Goal: Task Accomplishment & Management: Use online tool/utility

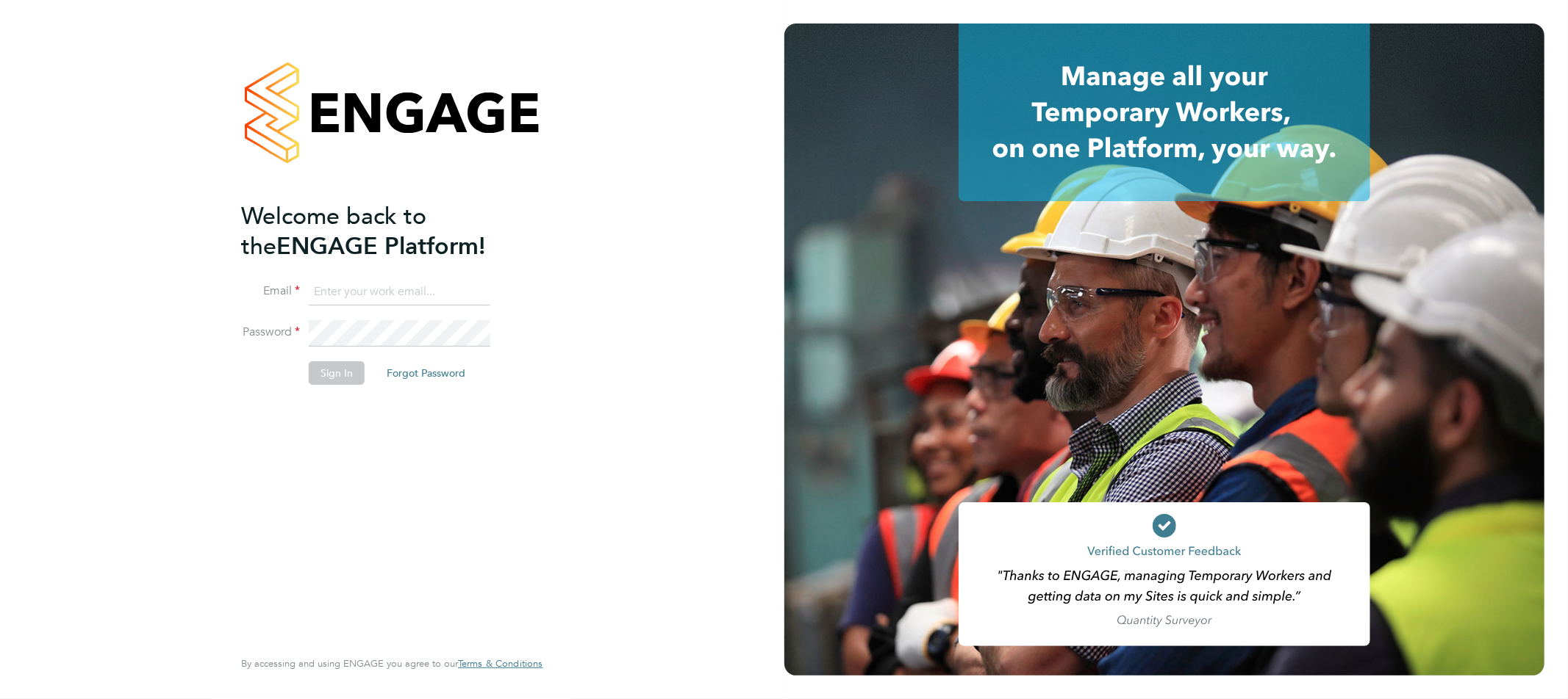
type input "[EMAIL_ADDRESS][DOMAIN_NAME]"
click at [332, 369] on button "Sign In" at bounding box center [336, 373] width 55 height 23
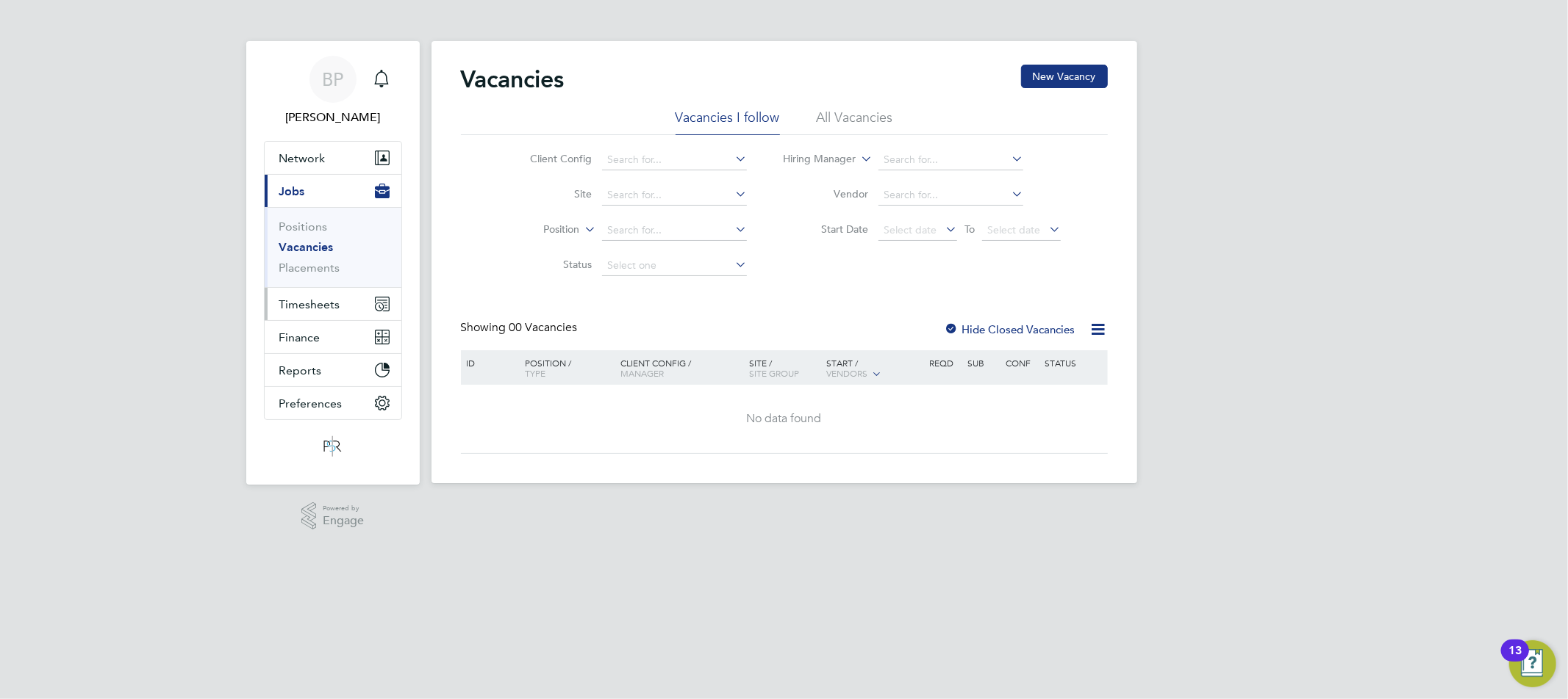
click at [309, 316] on button "Timesheets" at bounding box center [333, 304] width 137 height 32
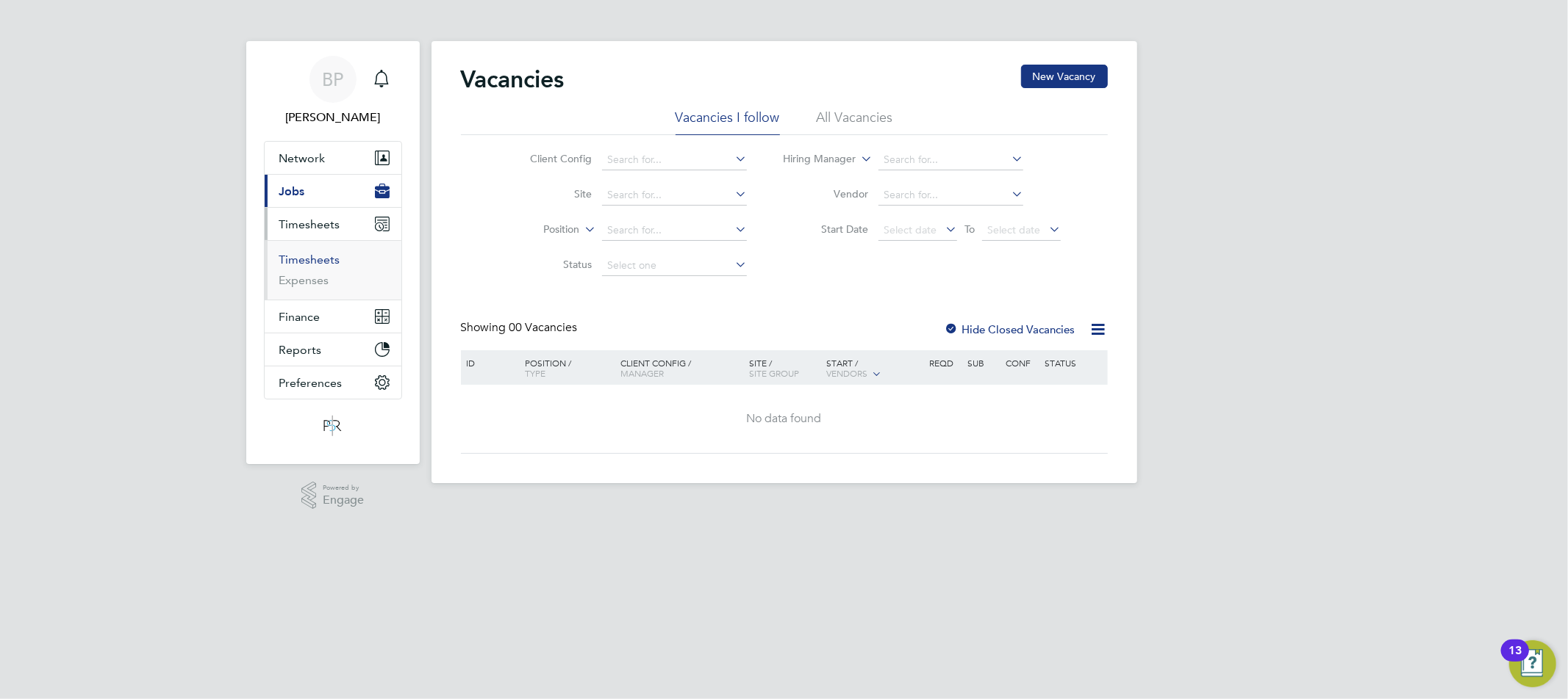
drag, startPoint x: 314, startPoint y: 257, endPoint x: 327, endPoint y: 262, distance: 13.9
click at [314, 257] on link "Timesheets" at bounding box center [309, 260] width 61 height 14
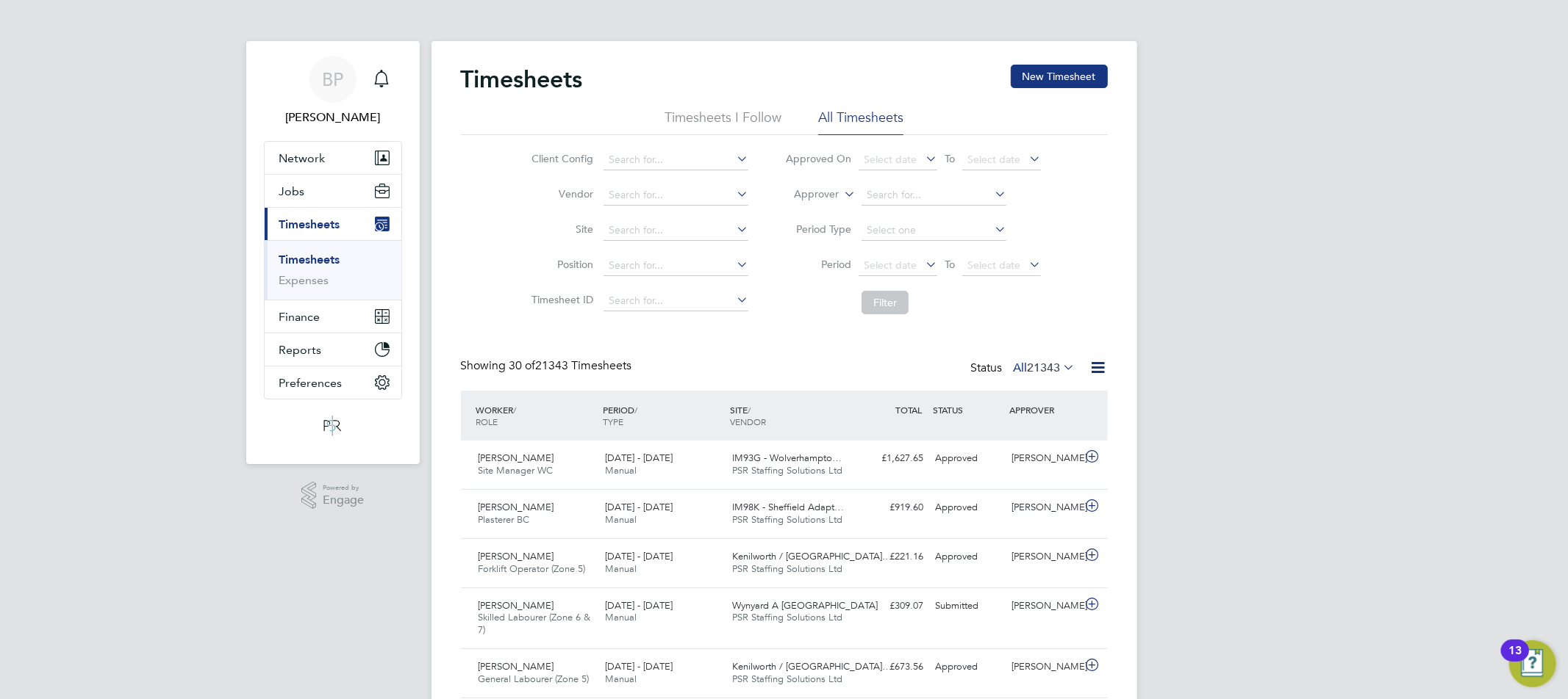
click at [1096, 366] on icon at bounding box center [1098, 367] width 19 height 19
click at [1039, 393] on li "Export Timesheets" at bounding box center [1006, 402] width 195 height 21
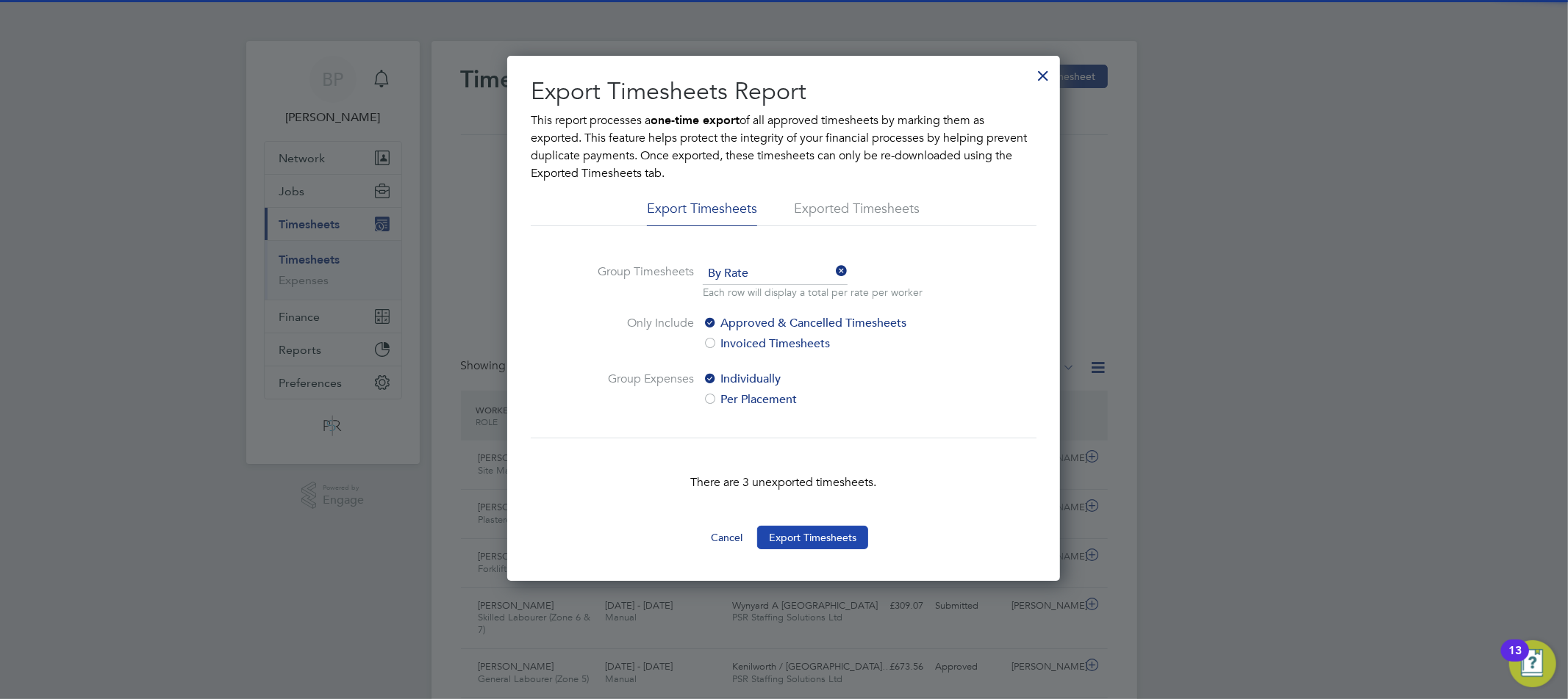
click at [809, 538] on button "Export Timesheets" at bounding box center [812, 537] width 111 height 23
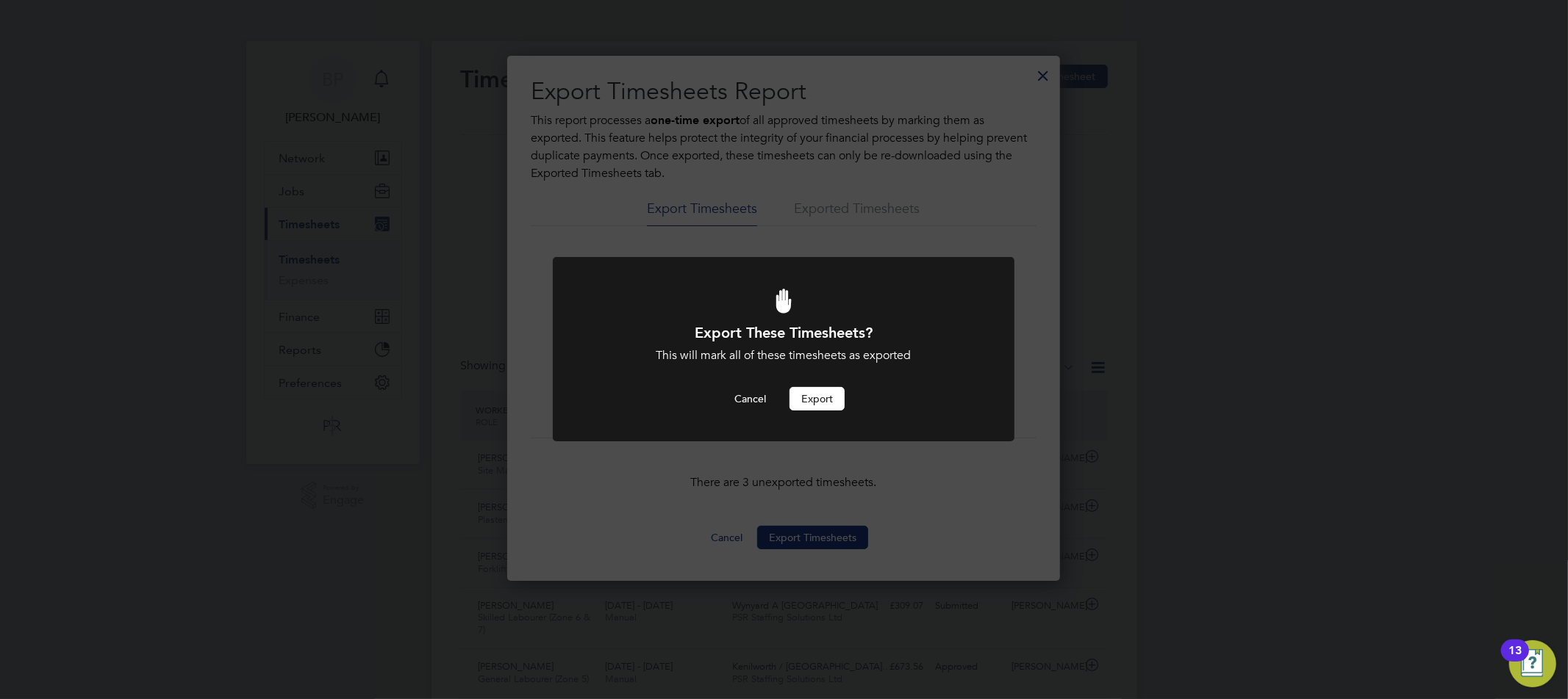
click at [817, 401] on button "Export" at bounding box center [818, 399] width 55 height 23
